Goal: Transaction & Acquisition: Purchase product/service

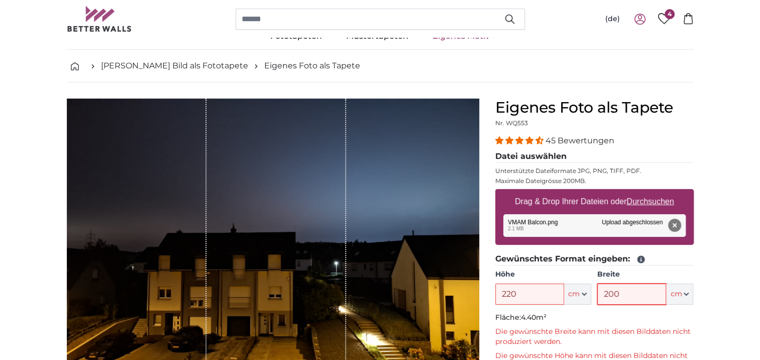
scroll to position [50, 0]
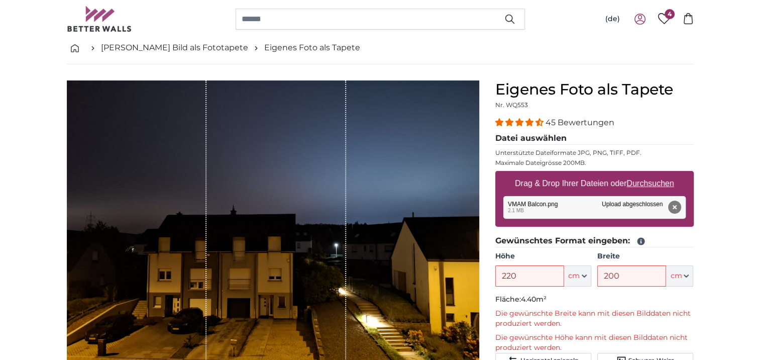
click at [677, 205] on button "Entfernen" at bounding box center [674, 206] width 13 height 13
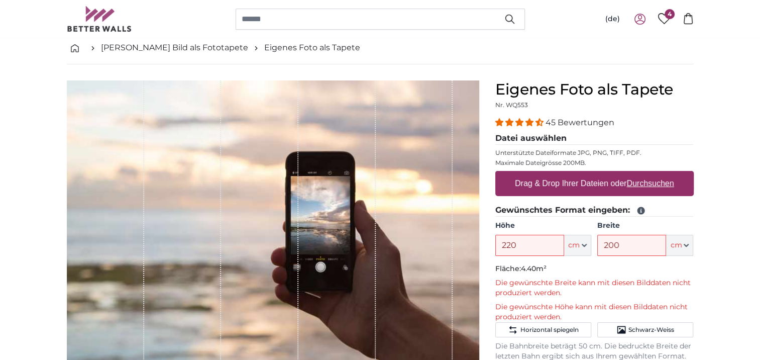
click at [645, 181] on u "Durchsuchen" at bounding box center [649, 183] width 47 height 9
click at [645, 174] on input "Drag & Drop Ihrer Dateien oder Durchsuchen" at bounding box center [594, 172] width 198 height 3
type input "**********"
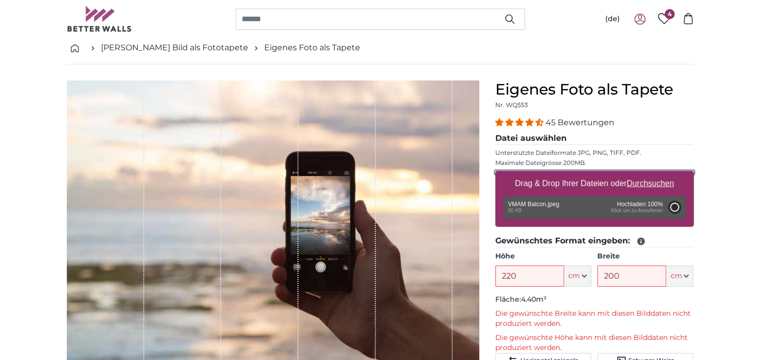
type input "87"
type input "40"
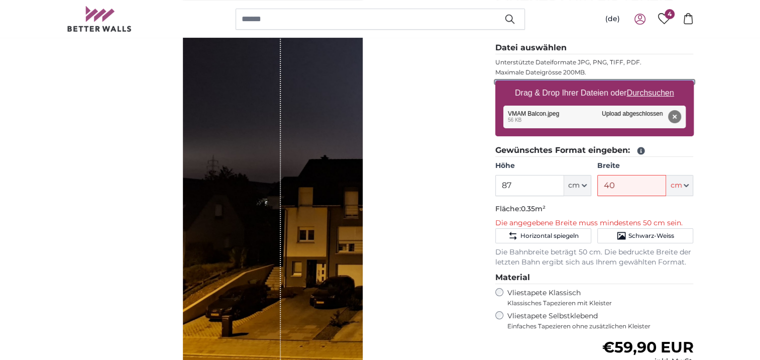
scroll to position [151, 0]
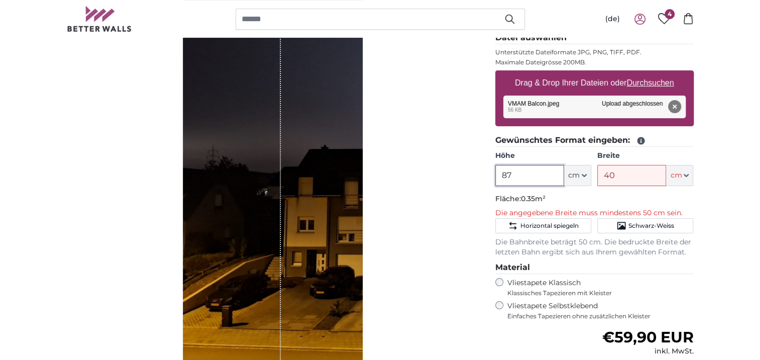
click at [530, 174] on input "87" at bounding box center [529, 175] width 69 height 21
type input "8"
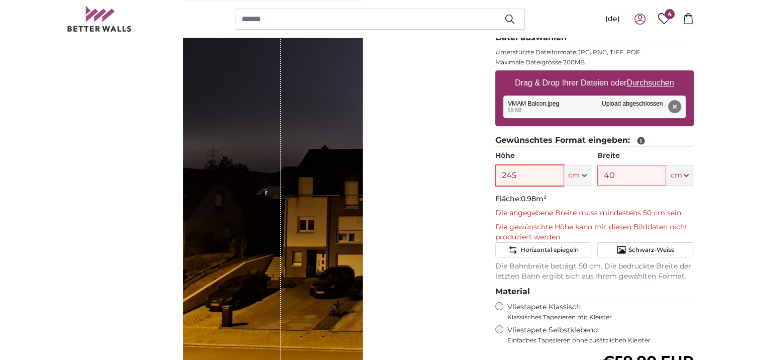
type input "245"
click at [619, 174] on input "40" at bounding box center [631, 175] width 69 height 21
type input "4"
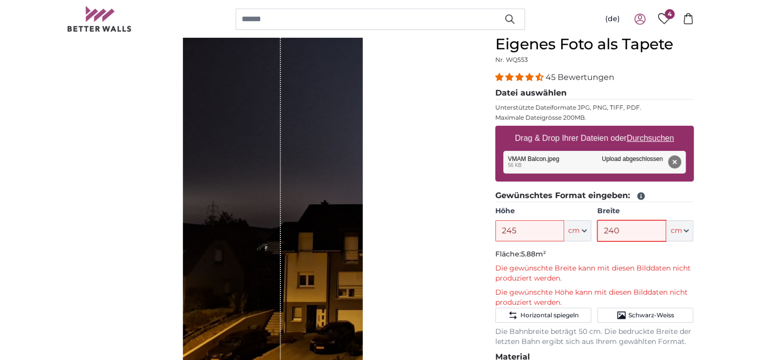
scroll to position [100, 0]
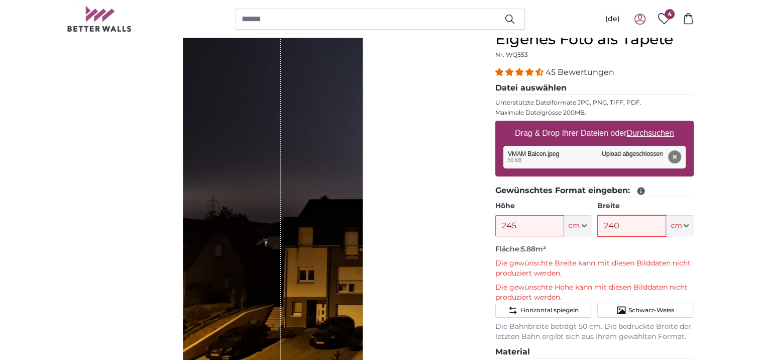
type input "240"
click at [526, 229] on input "245" at bounding box center [529, 225] width 69 height 21
type input "200"
